Goal: Information Seeking & Learning: Learn about a topic

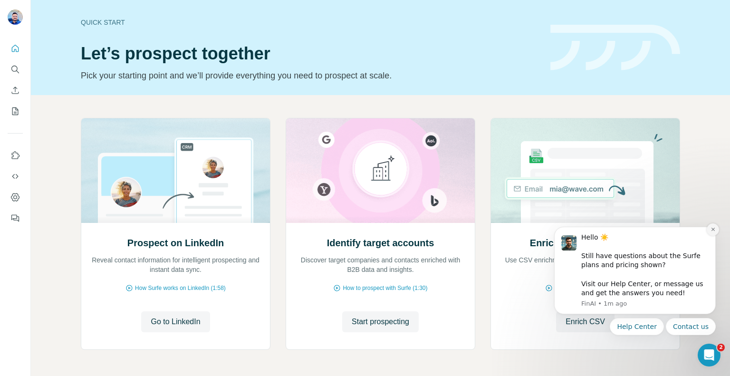
click at [708, 231] on button "Dismiss notification" at bounding box center [713, 229] width 12 height 12
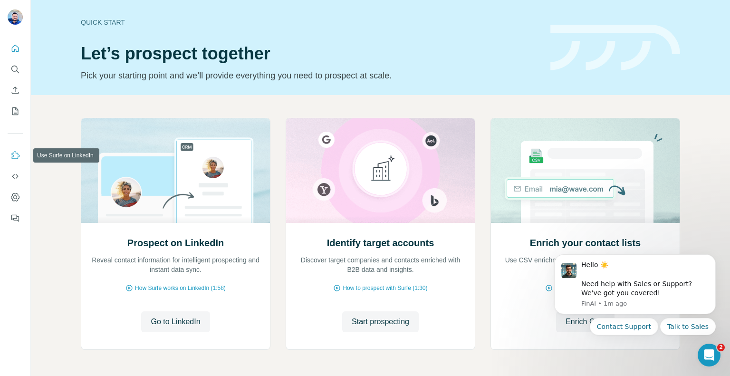
click at [19, 157] on icon "Use Surfe on LinkedIn" at bounding box center [15, 156] width 10 height 10
click at [16, 67] on icon "Search" at bounding box center [15, 70] width 10 height 10
click at [15, 68] on icon "Search" at bounding box center [15, 70] width 10 height 10
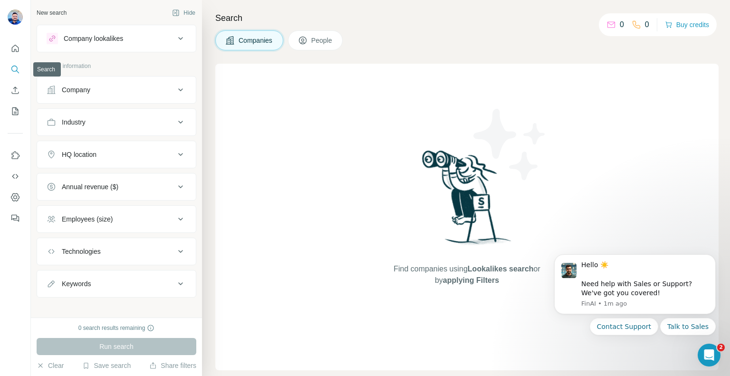
click at [14, 68] on icon "Search" at bounding box center [15, 70] width 10 height 10
click at [112, 90] on div "Company" at bounding box center [111, 90] width 128 height 10
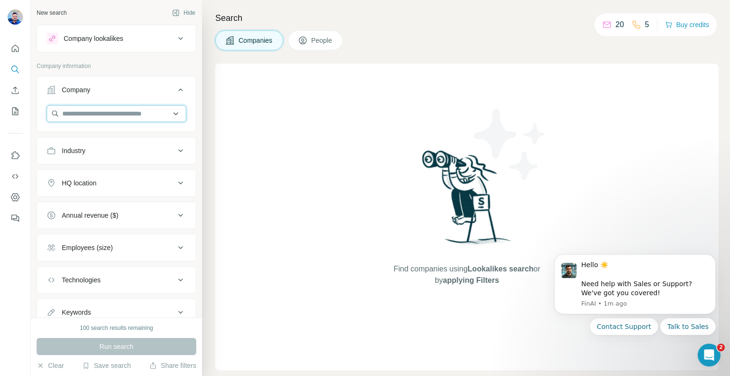
click at [93, 120] on input "text" at bounding box center [117, 113] width 140 height 17
click at [120, 144] on div "Type to search" at bounding box center [113, 135] width 128 height 19
click at [120, 147] on div "Industry" at bounding box center [111, 151] width 128 height 10
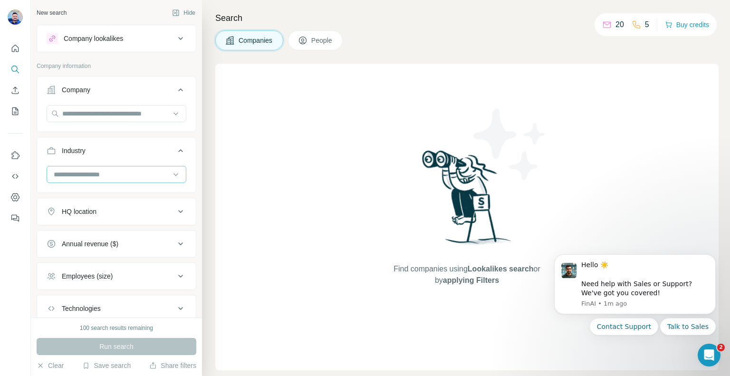
click at [106, 171] on input at bounding box center [111, 174] width 117 height 10
click at [91, 217] on div "Insurance" at bounding box center [113, 213] width 116 height 10
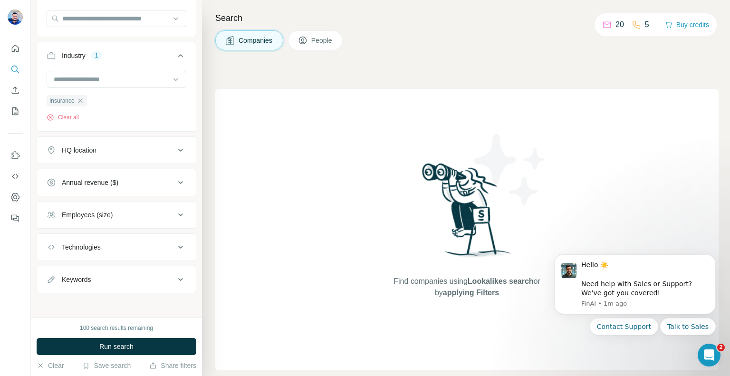
click at [113, 144] on button "HQ location" at bounding box center [116, 150] width 159 height 23
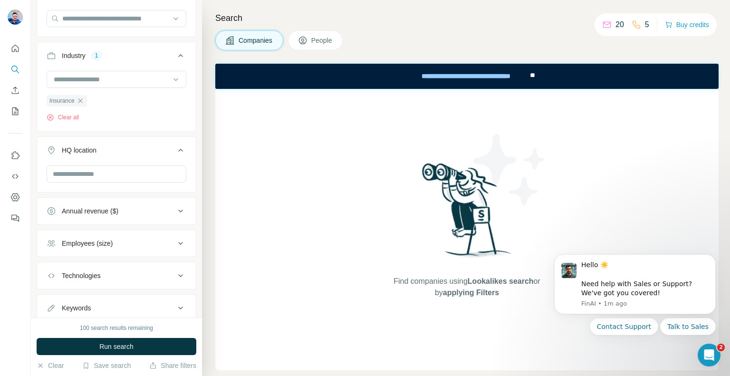
click at [110, 150] on div "HQ location" at bounding box center [111, 150] width 128 height 10
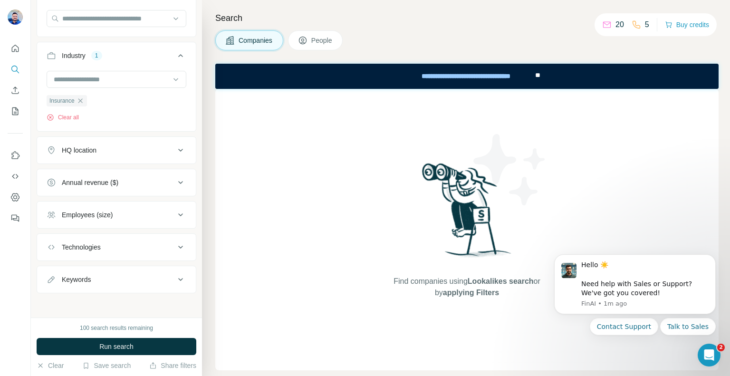
click at [107, 155] on button "HQ location" at bounding box center [116, 150] width 159 height 23
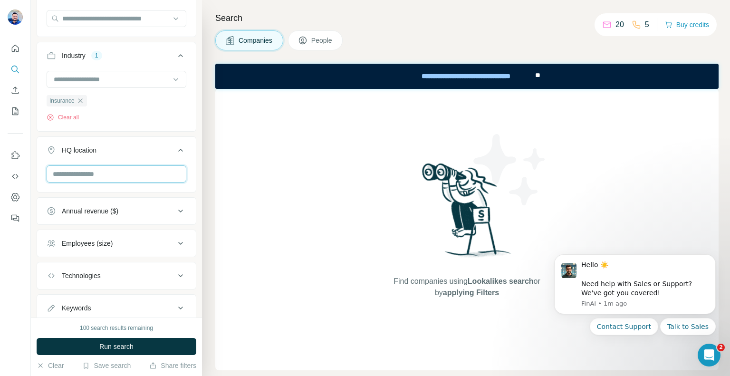
click at [91, 176] on input "text" at bounding box center [117, 173] width 140 height 17
type input "*"
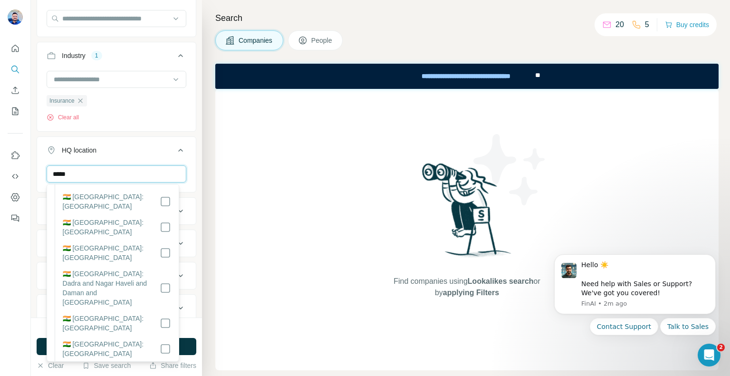
scroll to position [190, 0]
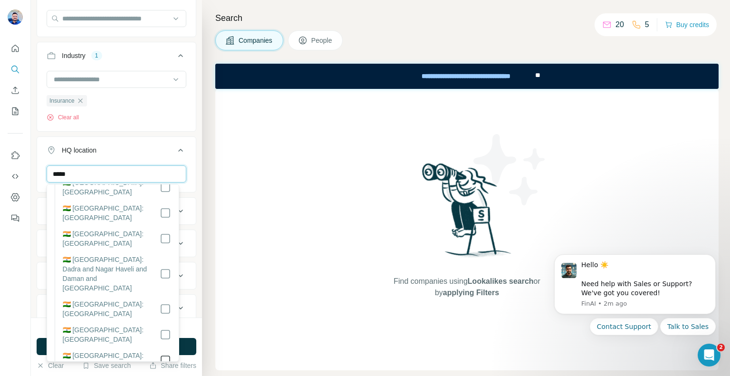
type input "*****"
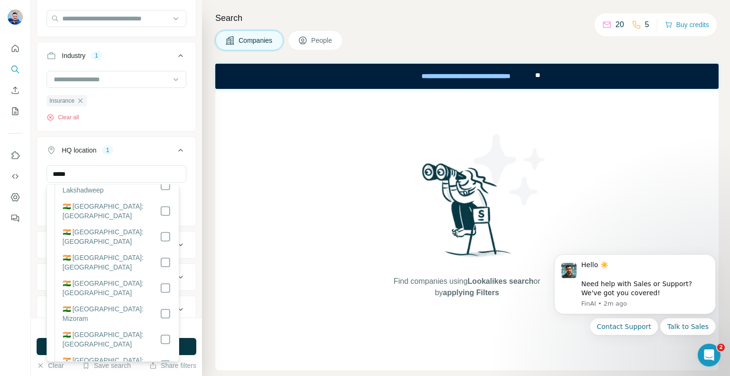
scroll to position [647, 0]
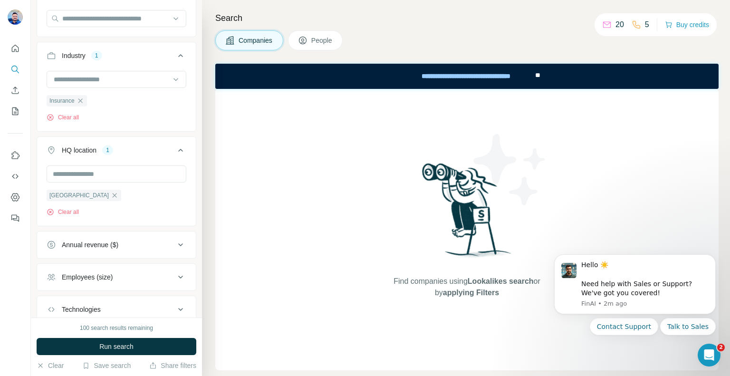
click at [190, 124] on div "New search Hide Company lookalikes Company information Company Industry 1 Insur…" at bounding box center [116, 158] width 171 height 317
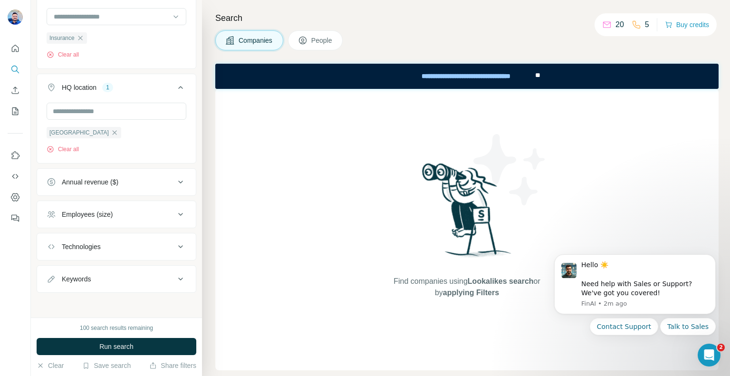
scroll to position [158, 0]
click at [107, 283] on button "Keywords" at bounding box center [116, 278] width 159 height 23
click at [89, 302] on input "text" at bounding box center [107, 302] width 121 height 17
type input "****"
drag, startPoint x: 117, startPoint y: 345, endPoint x: 127, endPoint y: 336, distance: 13.5
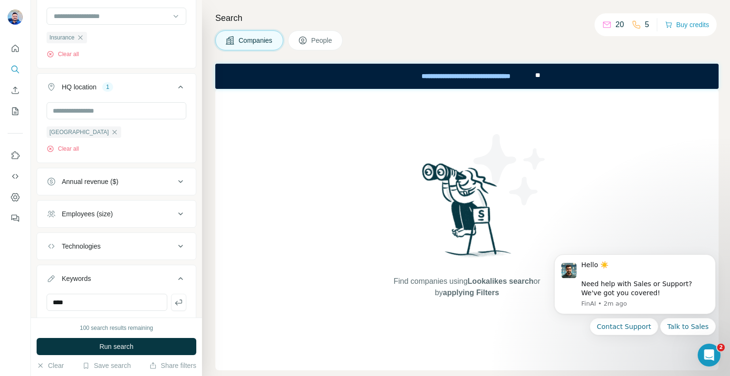
click at [118, 345] on span "Run search" at bounding box center [116, 347] width 34 height 10
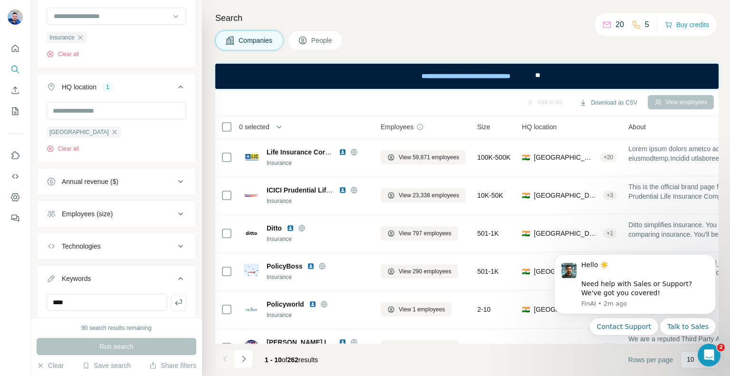
click at [304, 39] on icon at bounding box center [303, 41] width 10 height 10
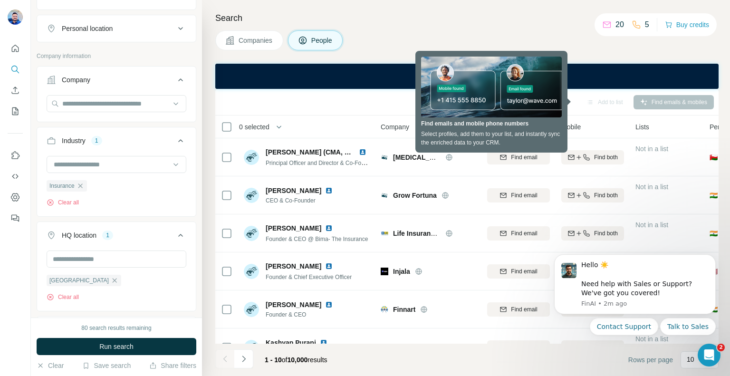
click at [590, 50] on div "Search Companies People Add to list Find emails & mobiles 0 selected People Com…" at bounding box center [466, 188] width 528 height 376
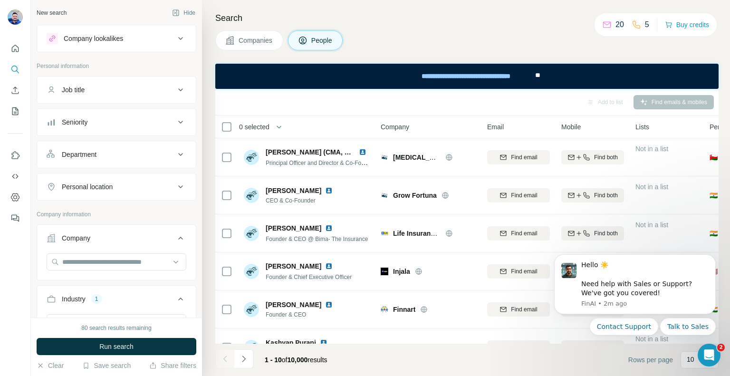
click at [129, 91] on div "Job title" at bounding box center [111, 90] width 128 height 10
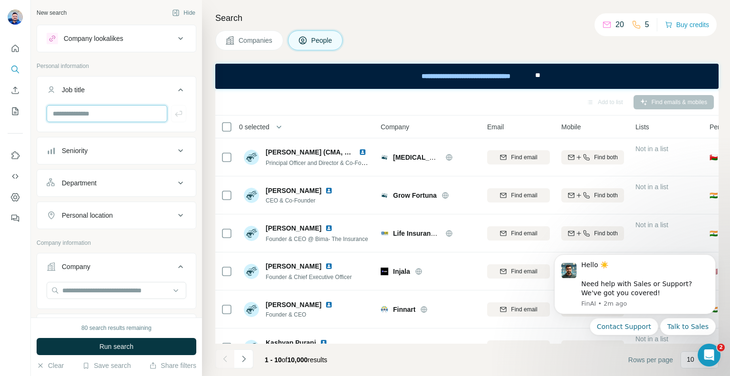
click at [96, 119] on input "text" at bounding box center [107, 113] width 121 height 17
type input "*****"
click at [101, 181] on div "Department" at bounding box center [111, 183] width 128 height 10
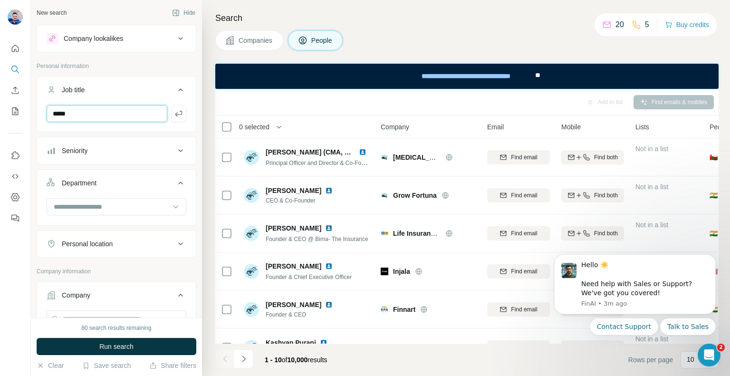
click at [73, 113] on input "*****" at bounding box center [107, 113] width 121 height 17
click at [115, 156] on button "Seniority" at bounding box center [116, 150] width 159 height 23
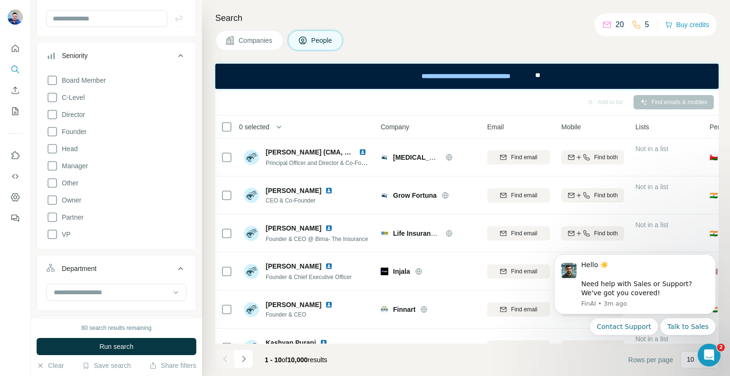
scroll to position [48, 0]
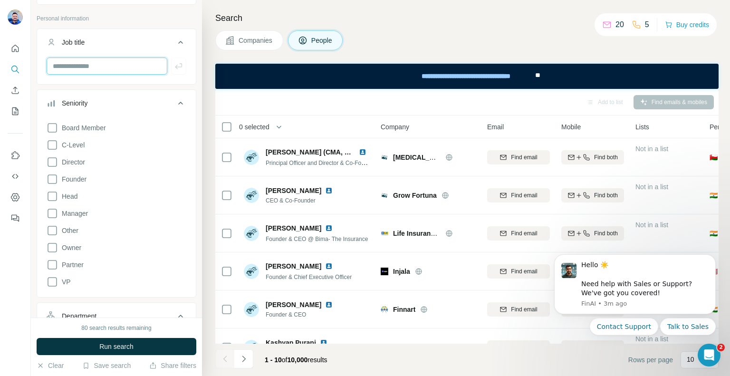
click at [134, 66] on input "text" at bounding box center [107, 65] width 121 height 17
click at [175, 43] on icon at bounding box center [180, 42] width 11 height 11
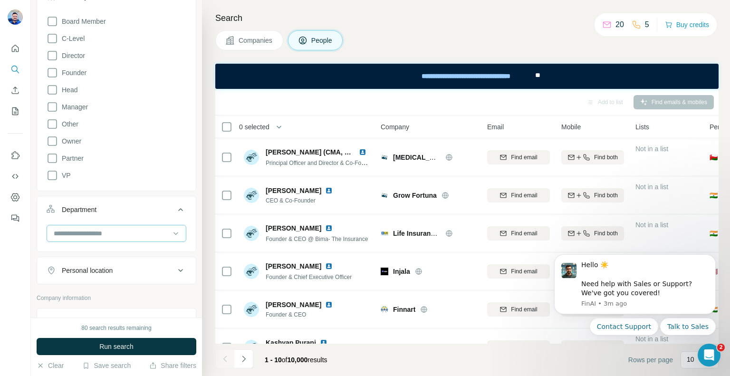
scroll to position [143, 0]
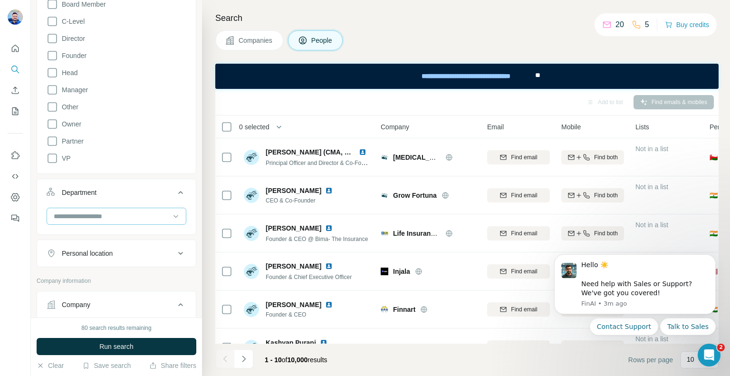
click at [129, 212] on input at bounding box center [111, 216] width 117 height 10
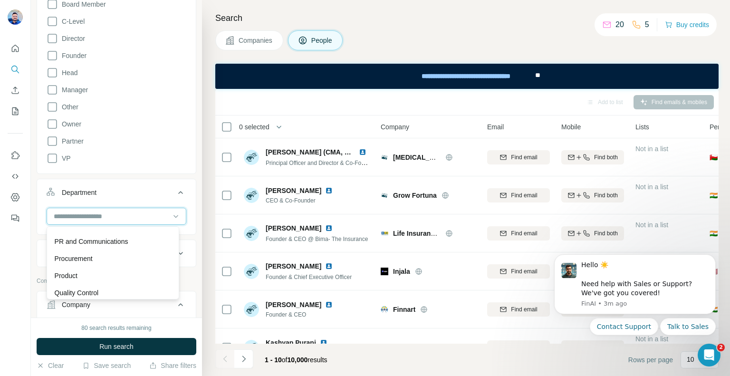
scroll to position [342, 0]
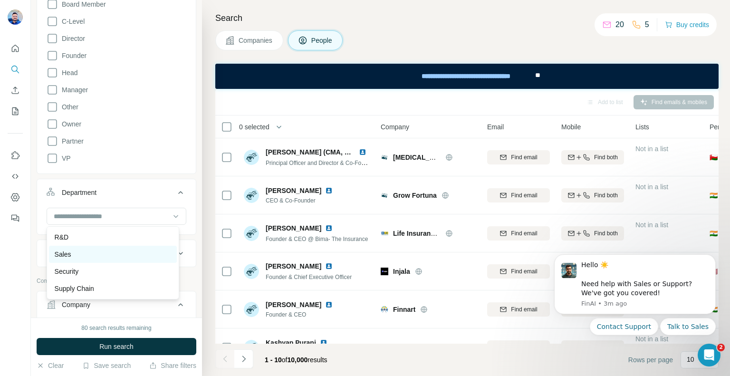
click at [84, 256] on div "Sales" at bounding box center [113, 254] width 116 height 10
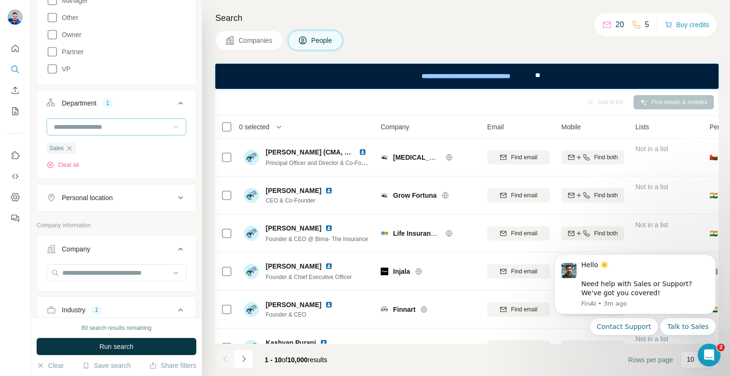
scroll to position [238, 0]
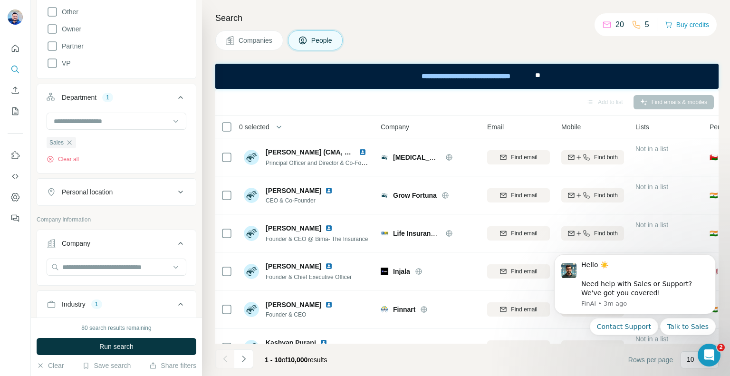
click at [152, 188] on div "Personal location" at bounding box center [111, 192] width 128 height 10
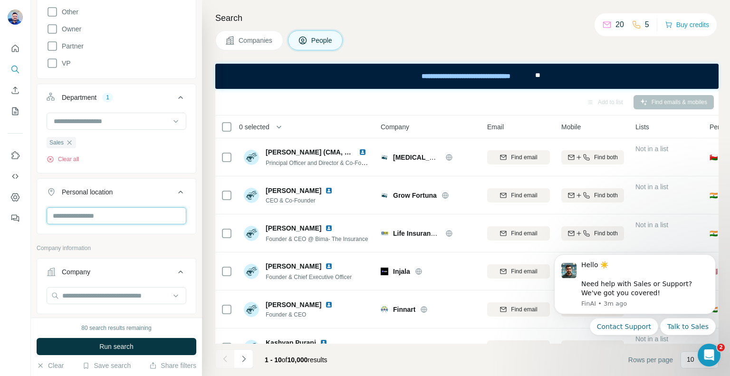
click at [118, 211] on input "text" at bounding box center [117, 215] width 140 height 17
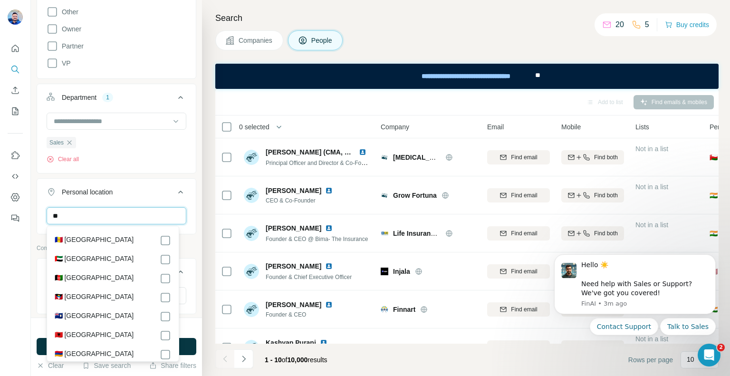
type input "*"
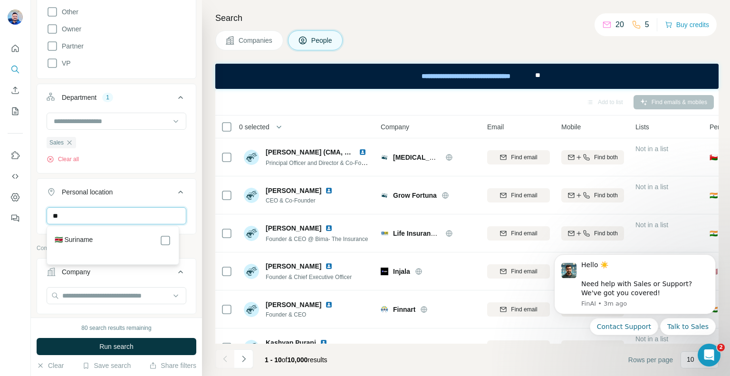
type input "*"
type input "*****"
click at [128, 238] on div "🇮🇳 [GEOGRAPHIC_DATA]" at bounding box center [113, 240] width 116 height 11
click at [171, 237] on icon at bounding box center [165, 240] width 11 height 11
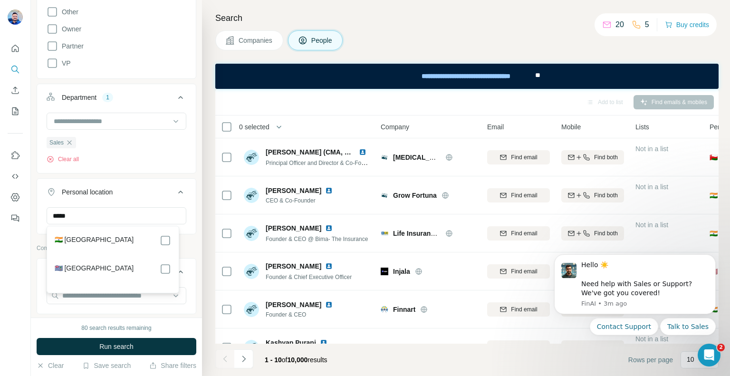
scroll to position [97, 0]
click at [165, 246] on icon at bounding box center [165, 240] width 11 height 11
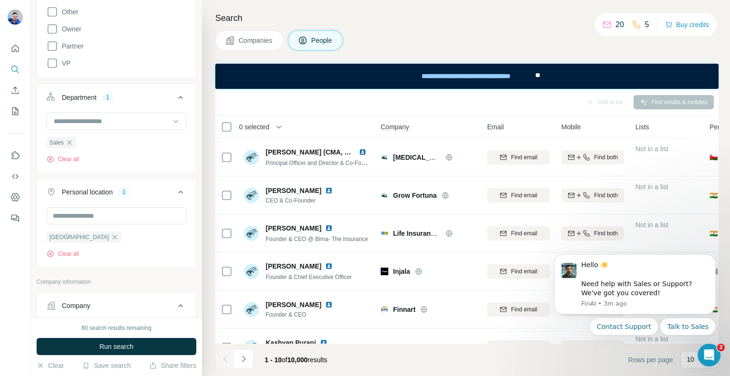
click at [190, 218] on div "New search Hide Company lookalikes Personal information Job title Seniority Boa…" at bounding box center [116, 158] width 171 height 317
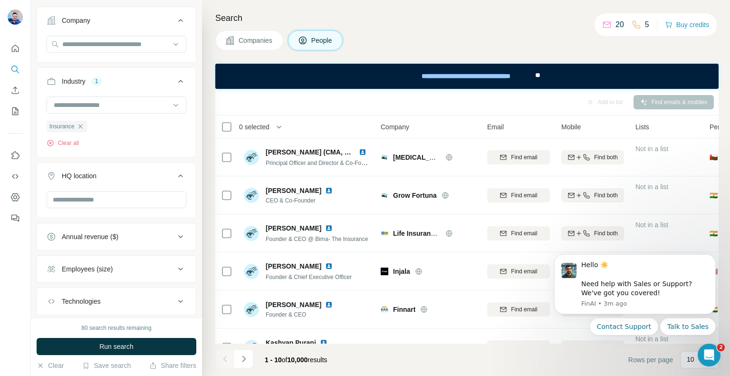
scroll to position [570, 0]
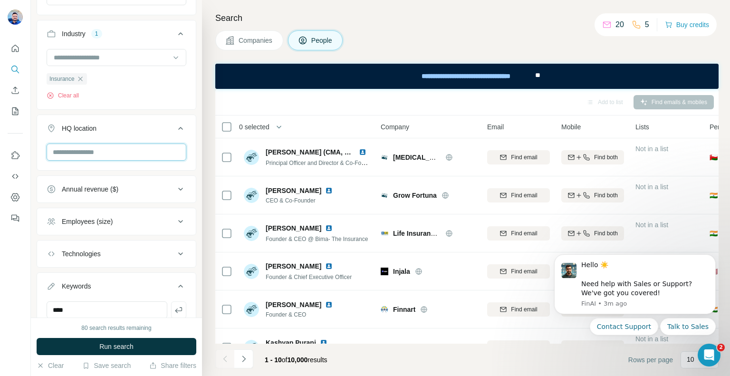
click at [128, 146] on input "text" at bounding box center [117, 152] width 140 height 17
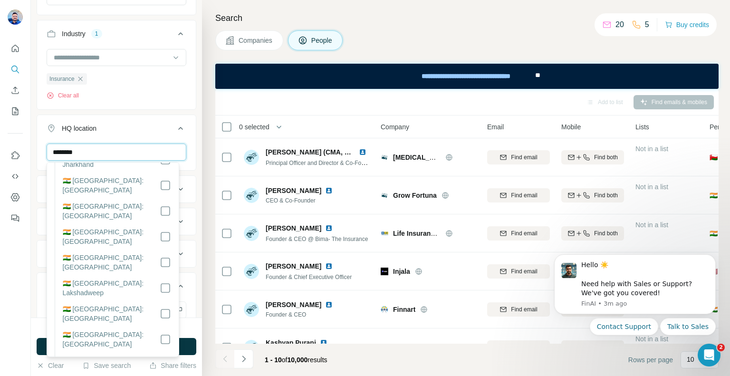
scroll to position [0, 0]
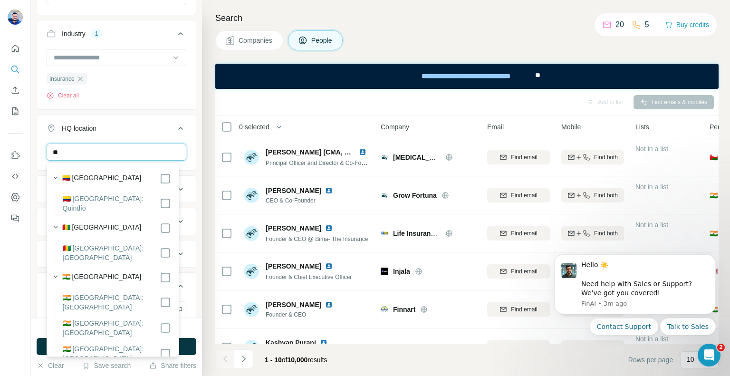
type input "*"
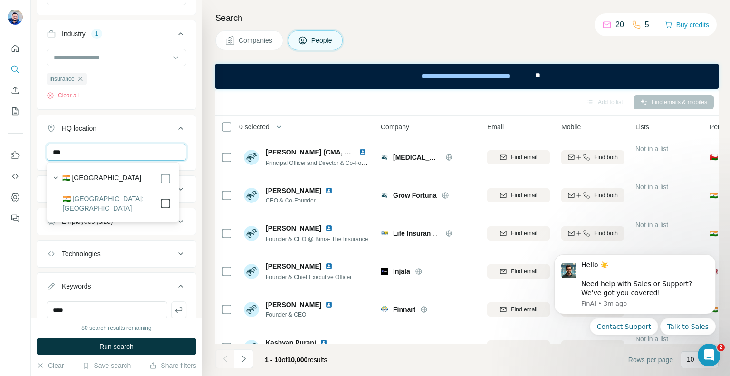
type input "***"
click at [194, 137] on div "New search Hide Company lookalikes Personal information Job title Seniority Boa…" at bounding box center [116, 158] width 171 height 317
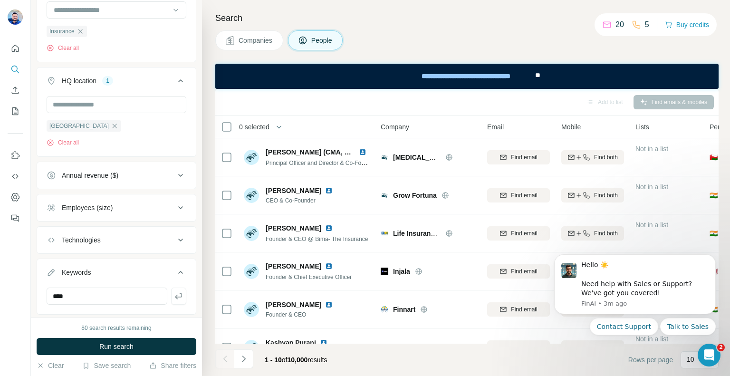
scroll to position [665, 0]
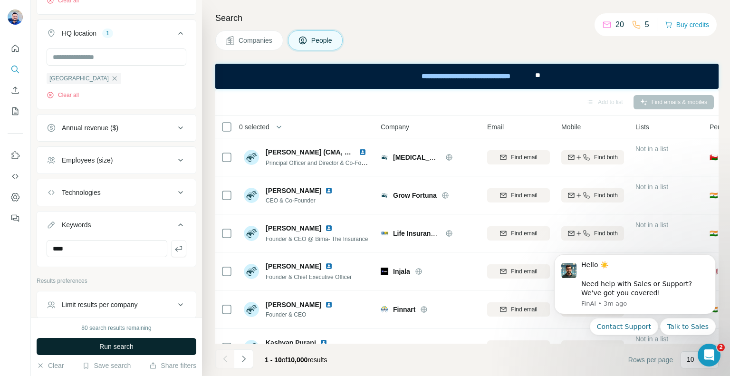
click at [115, 345] on span "Run search" at bounding box center [116, 347] width 34 height 10
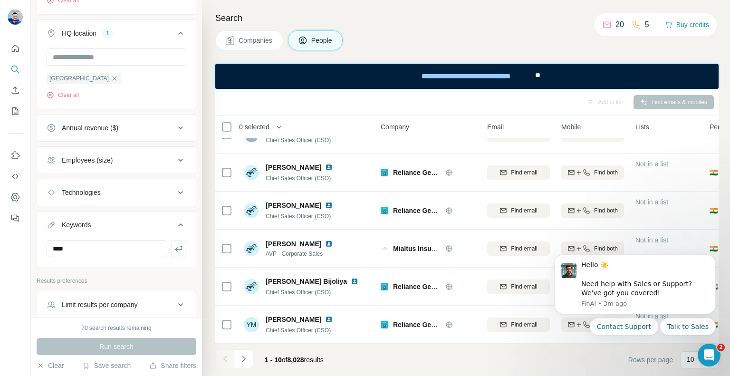
scroll to position [0, 0]
